Goal: Information Seeking & Learning: Learn about a topic

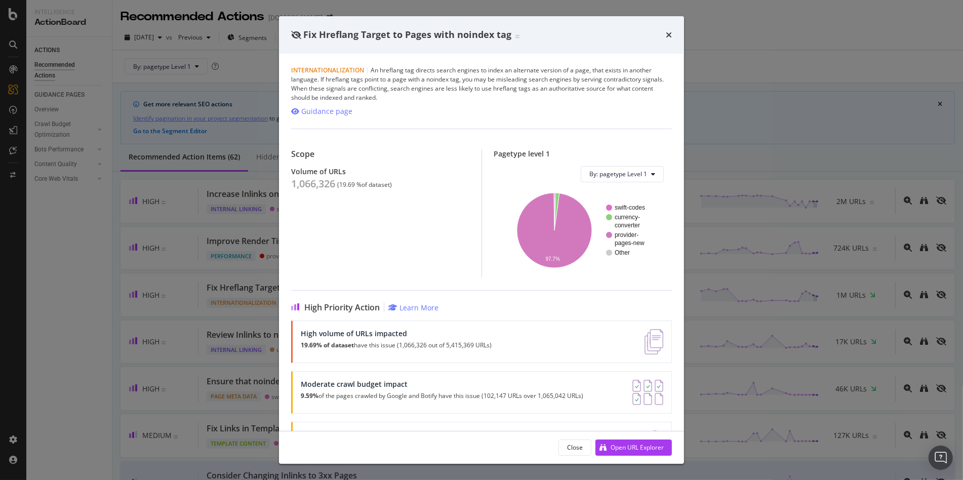
click at [668, 34] on icon "times" at bounding box center [669, 35] width 6 height 8
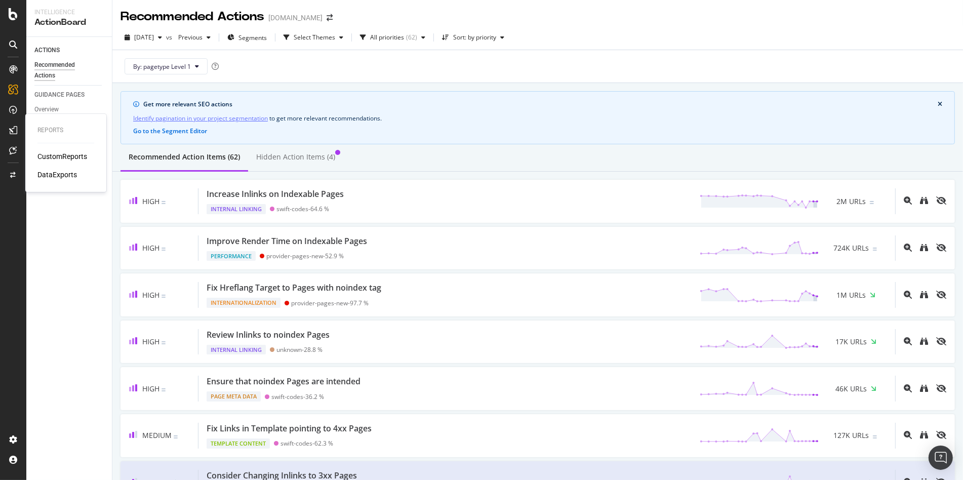
click at [50, 155] on div "CustomReports" at bounding box center [62, 156] width 50 height 10
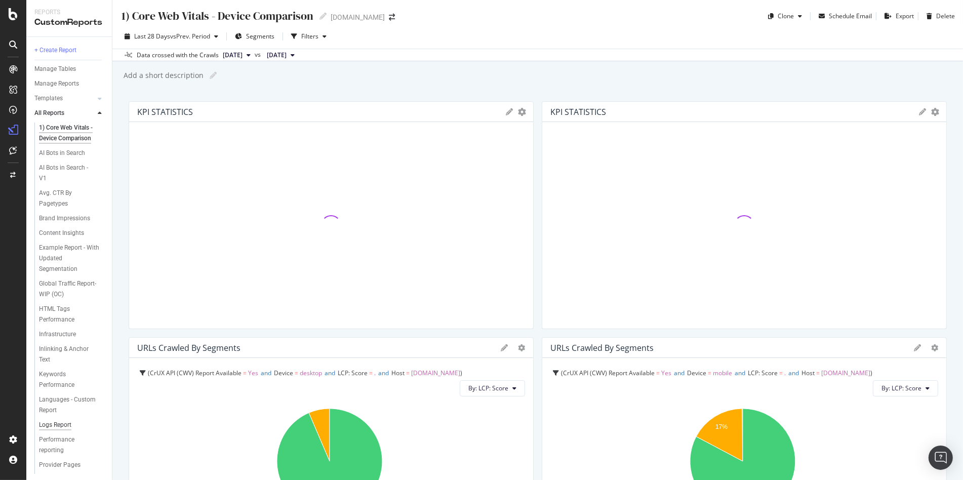
click at [46, 430] on div "Logs Report" at bounding box center [55, 425] width 32 height 11
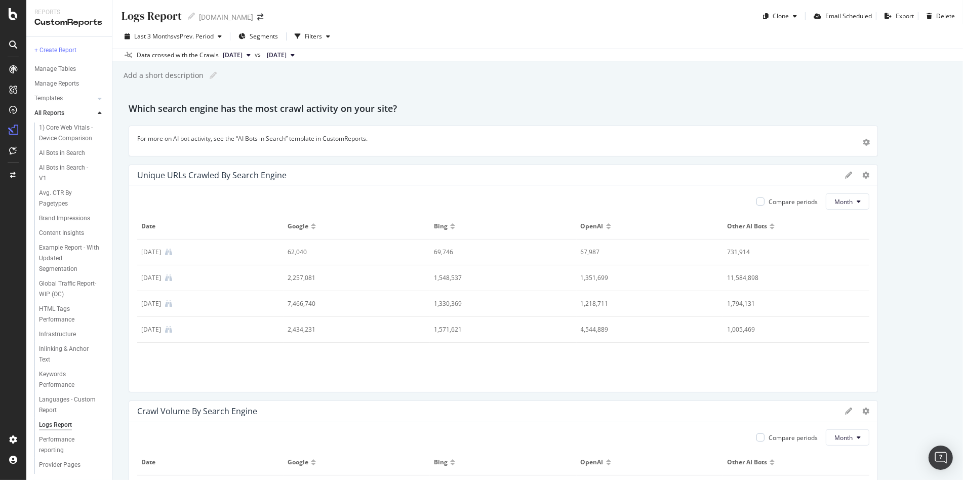
click at [242, 53] on span "[DATE]" at bounding box center [233, 55] width 20 height 9
click at [51, 132] on div "LogAnalyzer" at bounding box center [56, 132] width 39 height 10
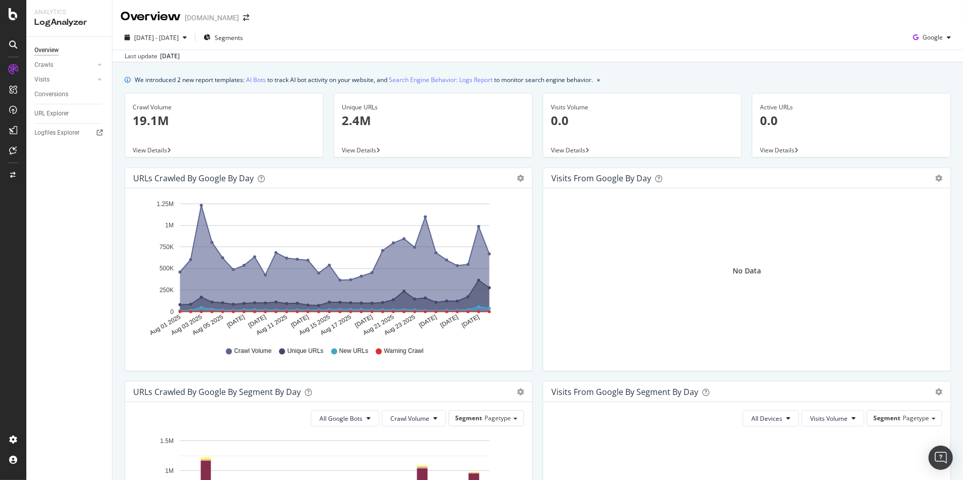
click at [183, 126] on p "19.1M" at bounding box center [224, 120] width 183 height 17
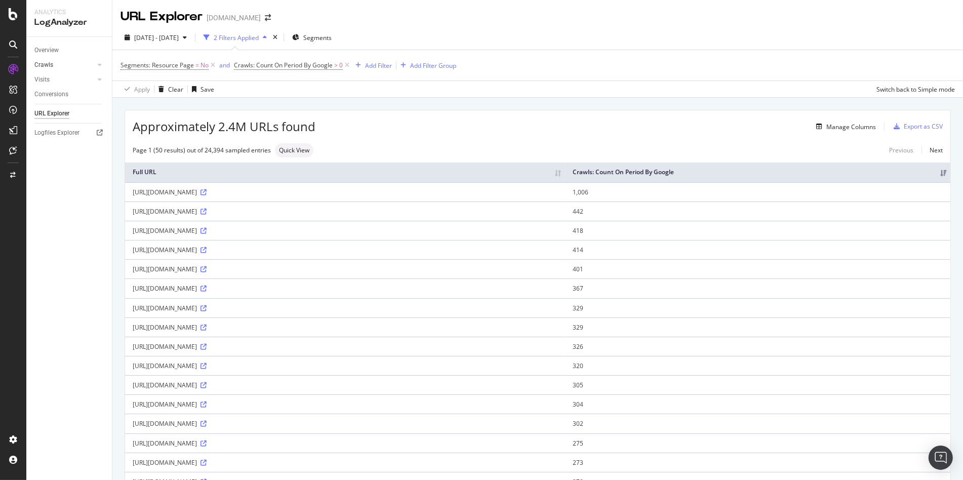
click at [54, 62] on link "Crawls" at bounding box center [64, 65] width 60 height 11
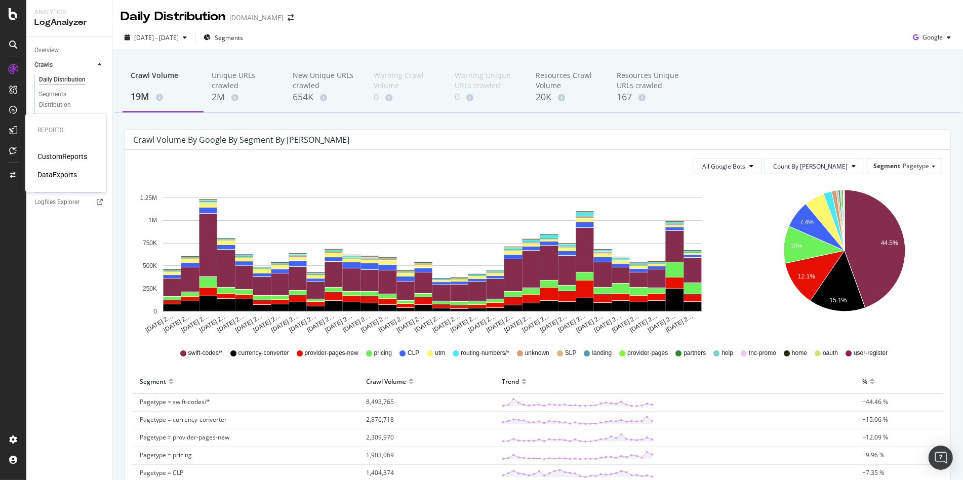
click at [49, 159] on div "CustomReports" at bounding box center [62, 156] width 50 height 10
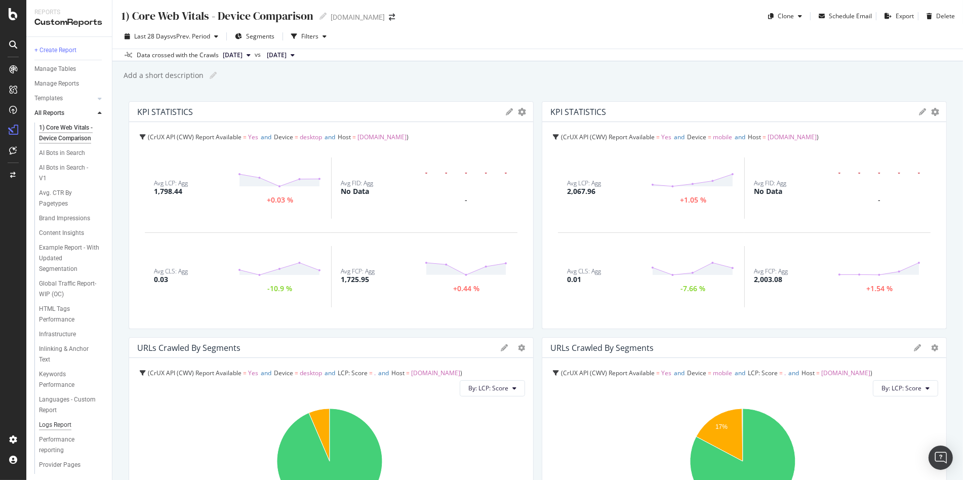
click at [48, 430] on div "Logs Report" at bounding box center [55, 425] width 32 height 11
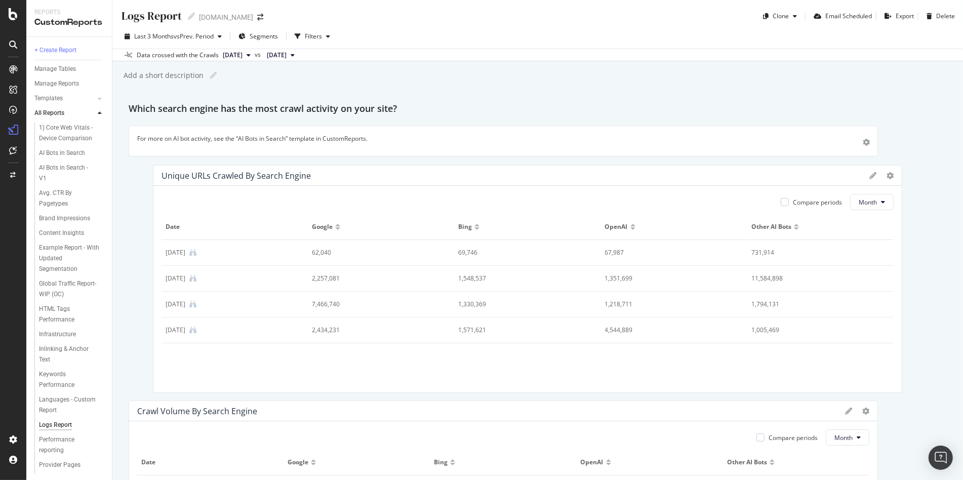
drag, startPoint x: 286, startPoint y: 328, endPoint x: 306, endPoint y: 329, distance: 19.8
click at [312, 329] on div "2,434,231" at bounding box center [374, 329] width 124 height 9
